Goal: Information Seeking & Learning: Find specific fact

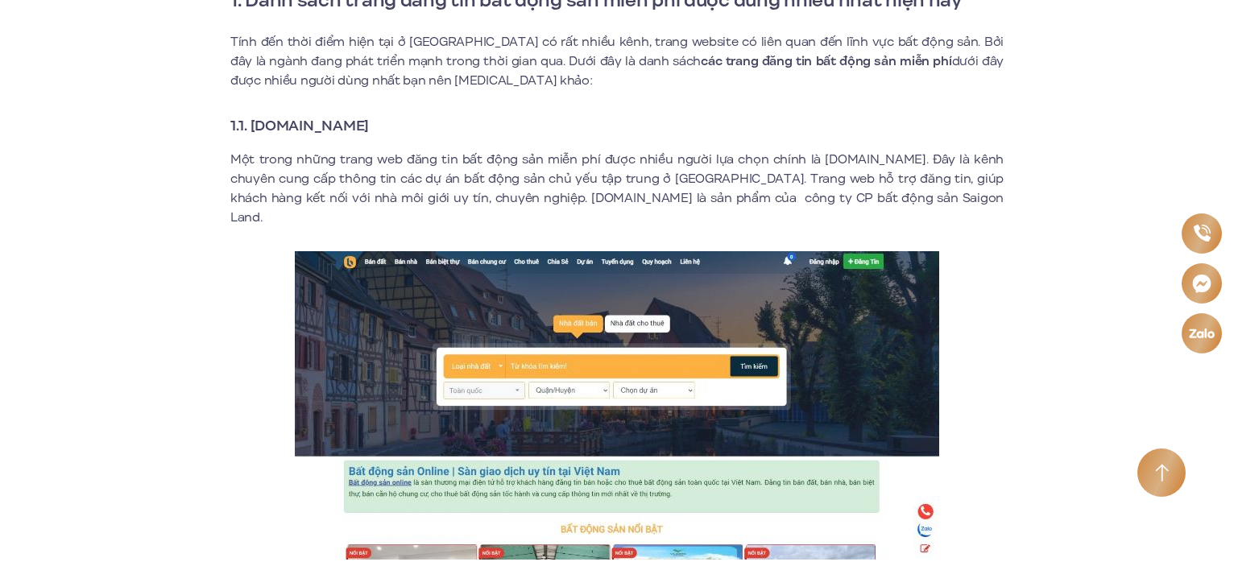
drag, startPoint x: 402, startPoint y: 125, endPoint x: 251, endPoint y: 126, distance: 150.7
click at [251, 126] on h3 "1.1. [DOMAIN_NAME]" at bounding box center [616, 125] width 773 height 23
copy strong "[DOMAIN_NAME]"
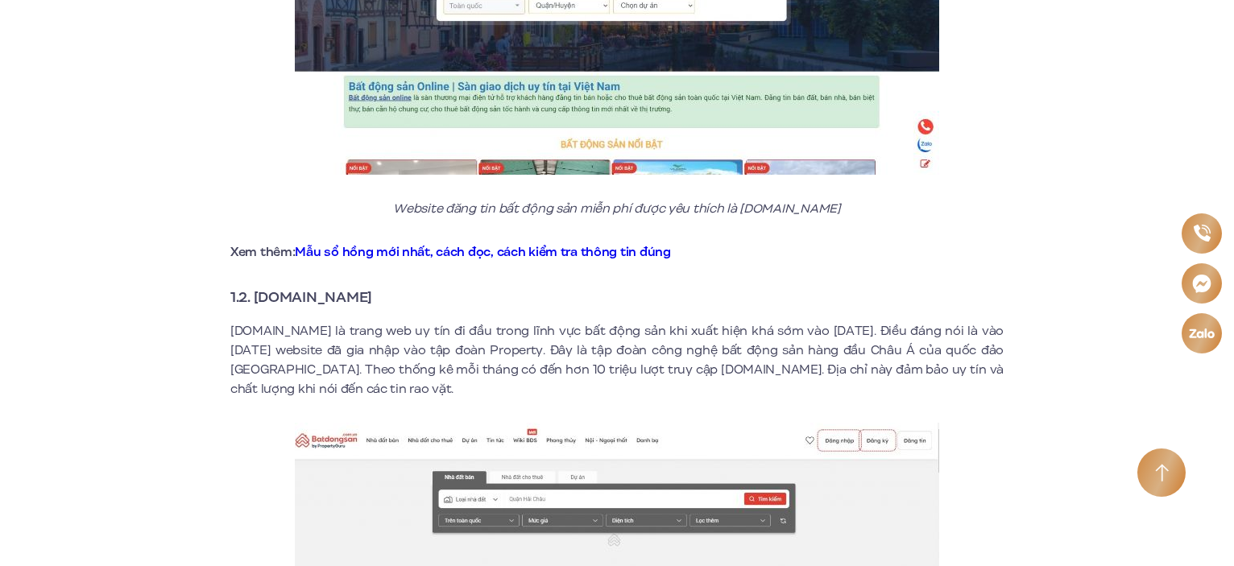
scroll to position [1064, 0]
drag, startPoint x: 255, startPoint y: 274, endPoint x: 400, endPoint y: 254, distance: 145.6
copy strong "[DOMAIN_NAME]"
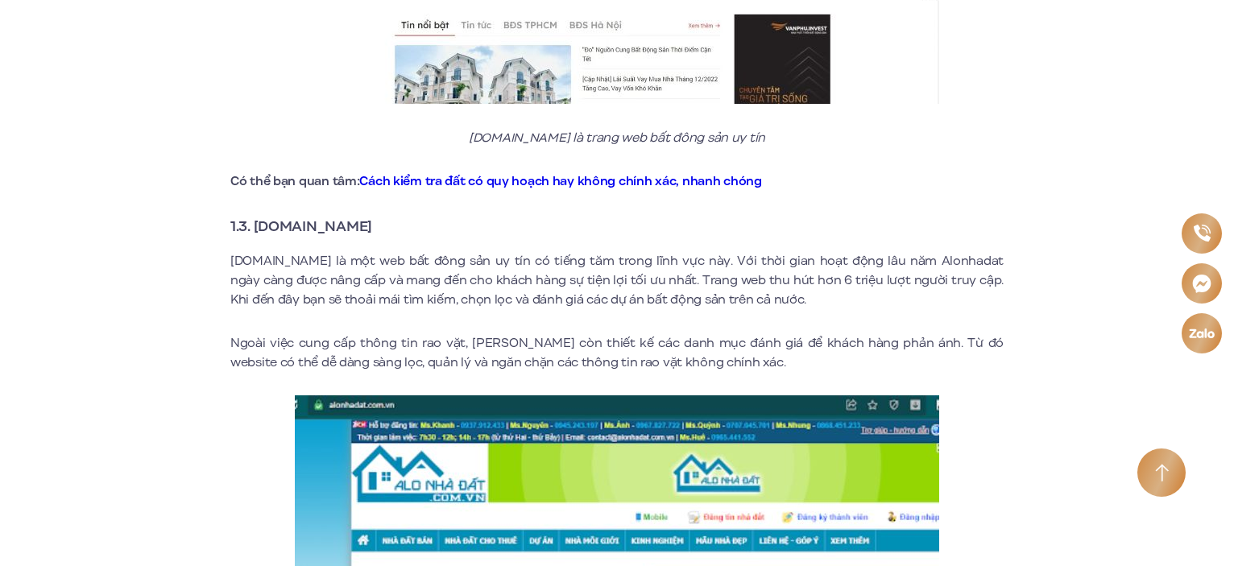
scroll to position [1748, 0]
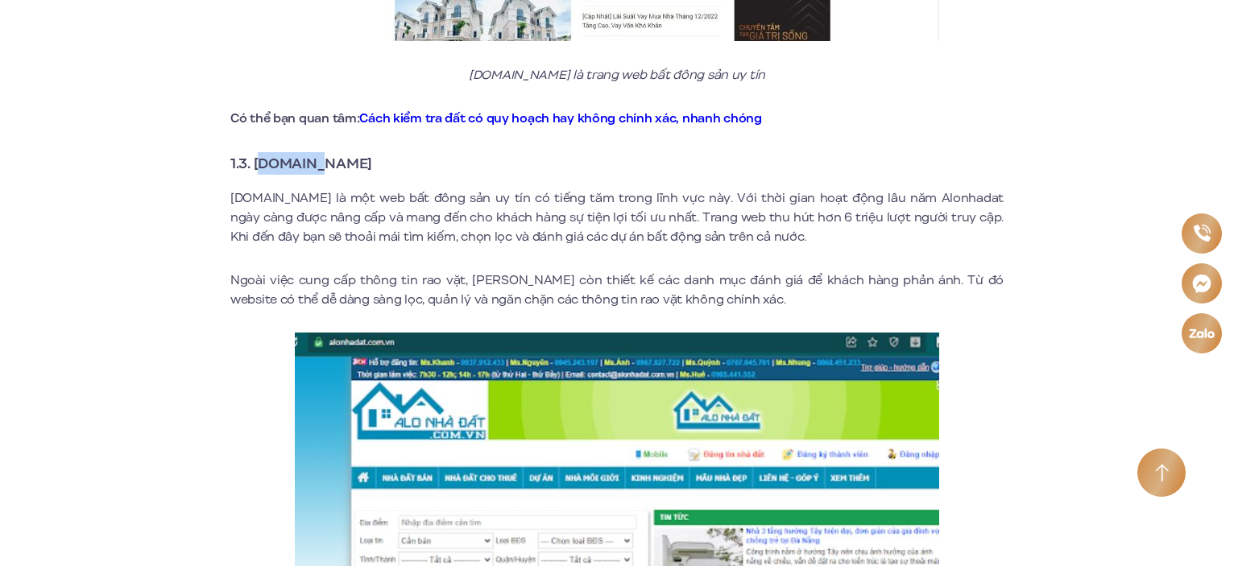
drag, startPoint x: 260, startPoint y: 141, endPoint x: 325, endPoint y: 142, distance: 65.3
click at [325, 153] on strong "1.3. [DOMAIN_NAME]" at bounding box center [301, 163] width 142 height 21
click at [422, 152] on h3 "1.3. [DOMAIN_NAME]" at bounding box center [616, 163] width 773 height 23
drag, startPoint x: 258, startPoint y: 139, endPoint x: 380, endPoint y: 139, distance: 122.5
click at [372, 153] on strong "1.3. [DOMAIN_NAME]" at bounding box center [301, 163] width 142 height 21
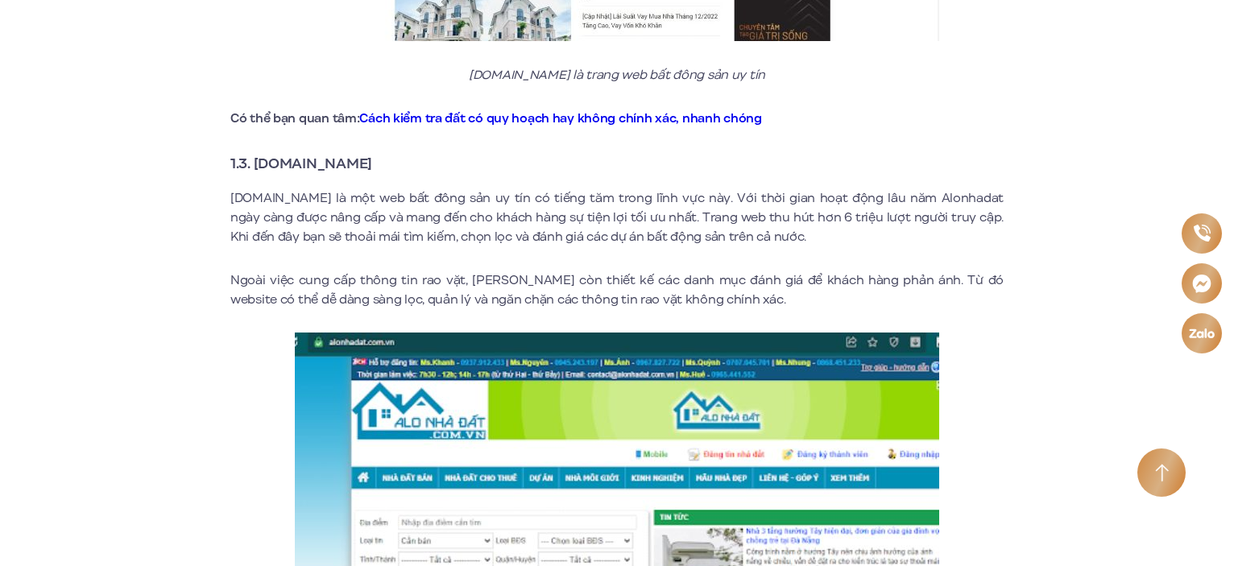
copy strong "[DOMAIN_NAME]"
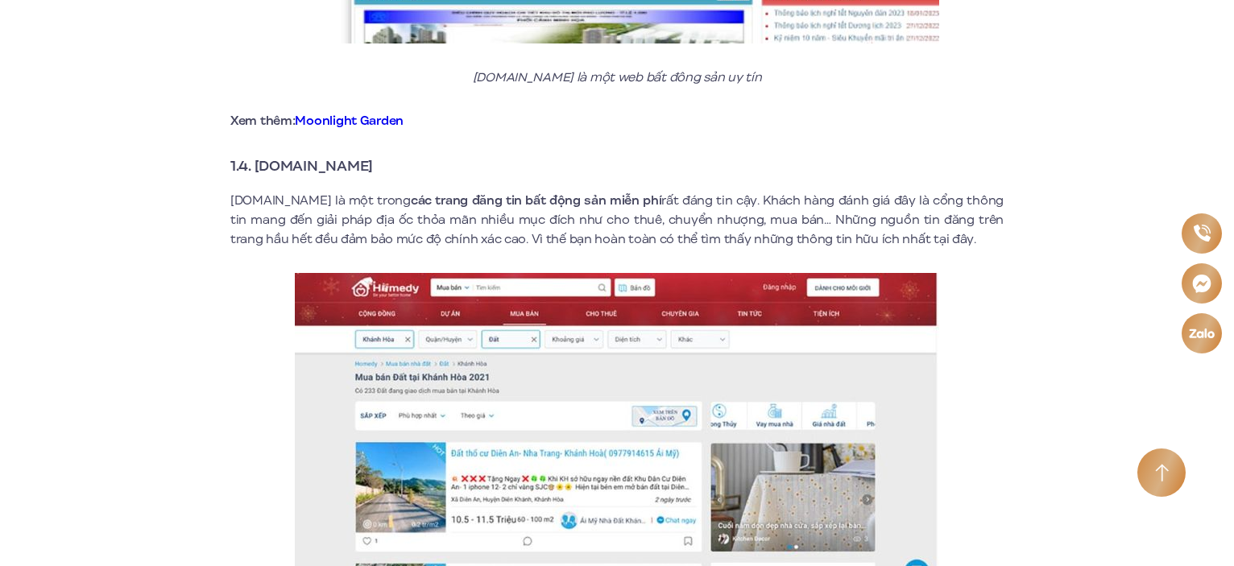
scroll to position [2407, 0]
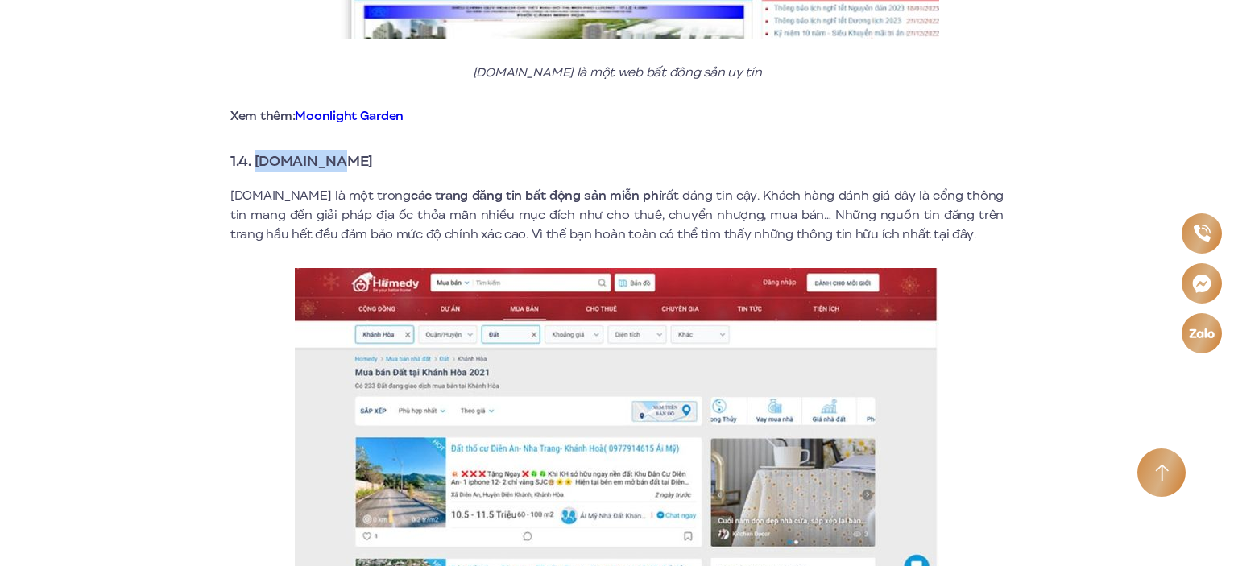
drag, startPoint x: 259, startPoint y: 138, endPoint x: 359, endPoint y: 140, distance: 99.9
click at [359, 150] on h3 "1.4. [DOMAIN_NAME]" at bounding box center [616, 161] width 773 height 23
copy strong "[DOMAIN_NAME]"
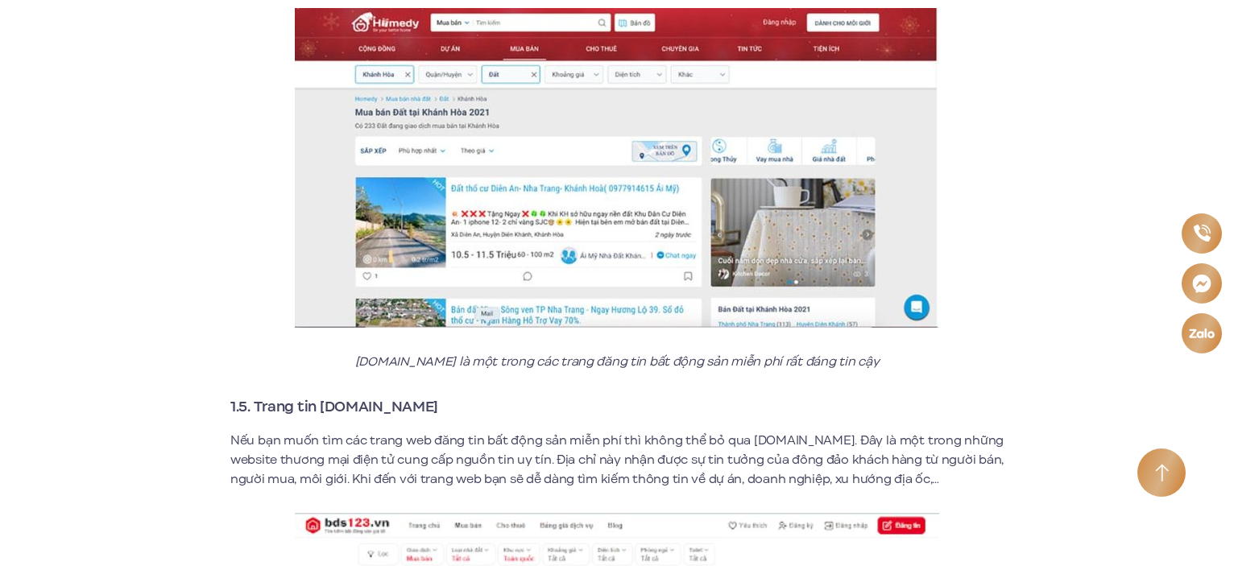
scroll to position [2715, 0]
